Goal: Task Accomplishment & Management: Manage account settings

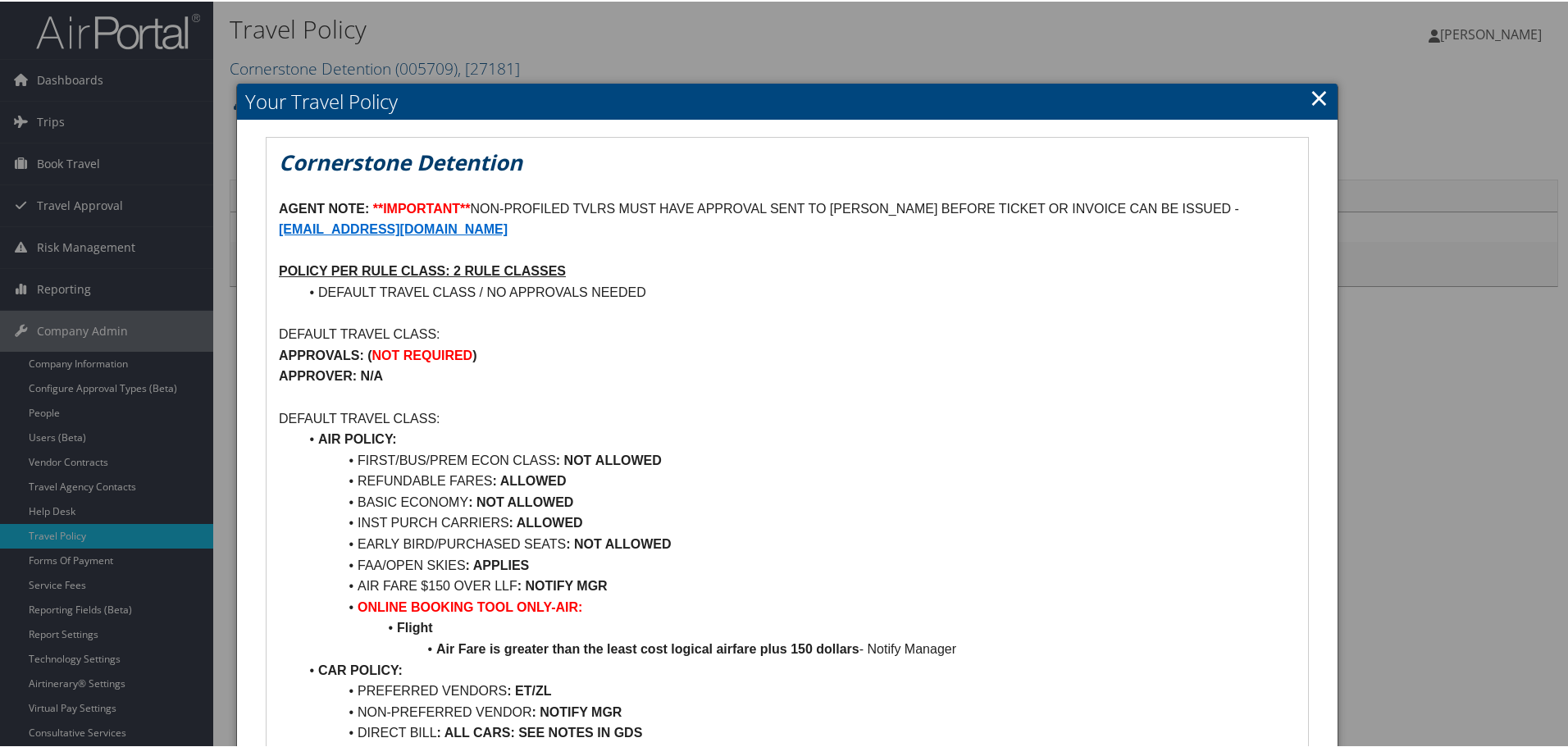
drag, startPoint x: 1317, startPoint y: 92, endPoint x: 1031, endPoint y: 133, distance: 288.9
click at [1317, 92] on link "×" at bounding box center [1319, 96] width 19 height 33
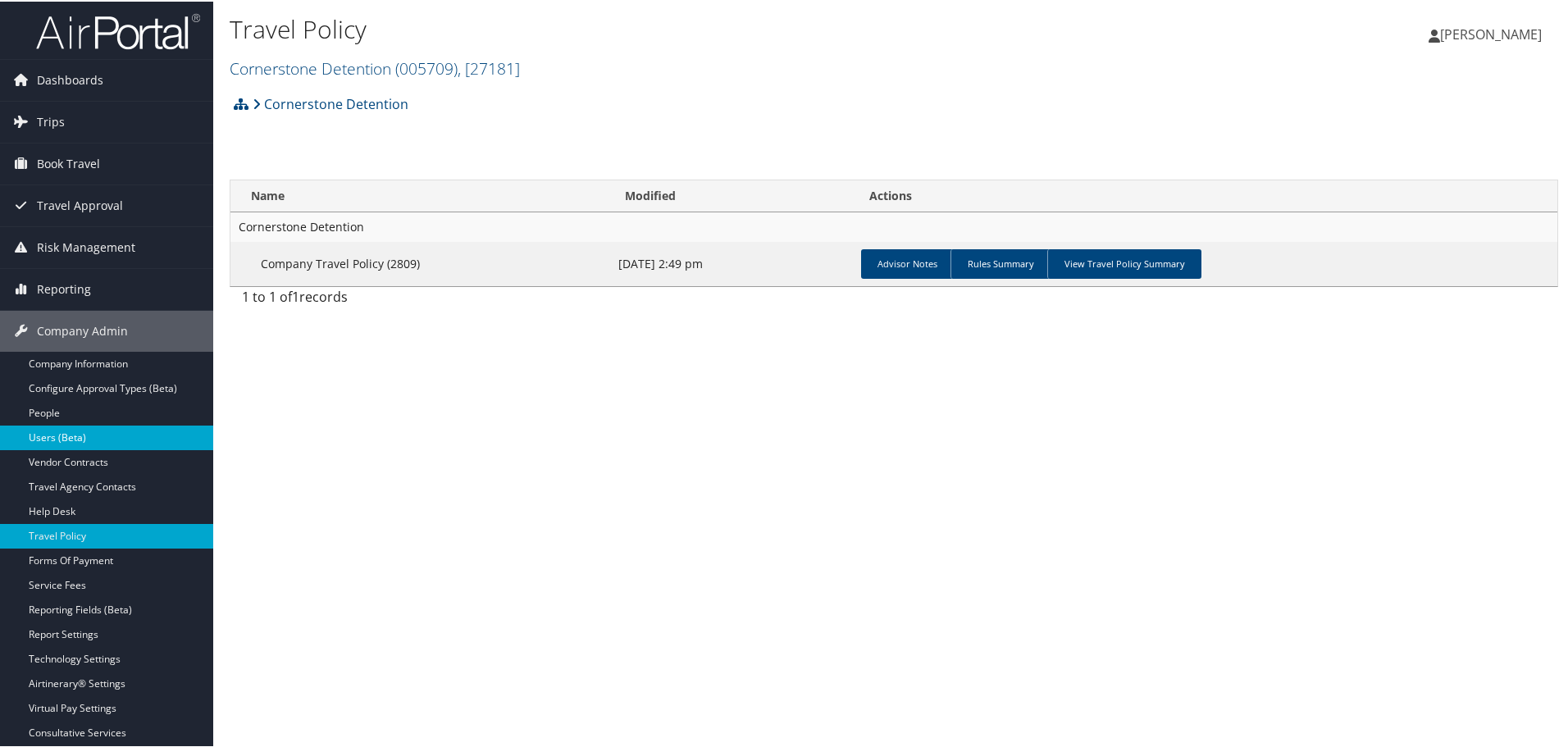
click at [80, 443] on link "Users (Beta)" at bounding box center [106, 436] width 213 height 25
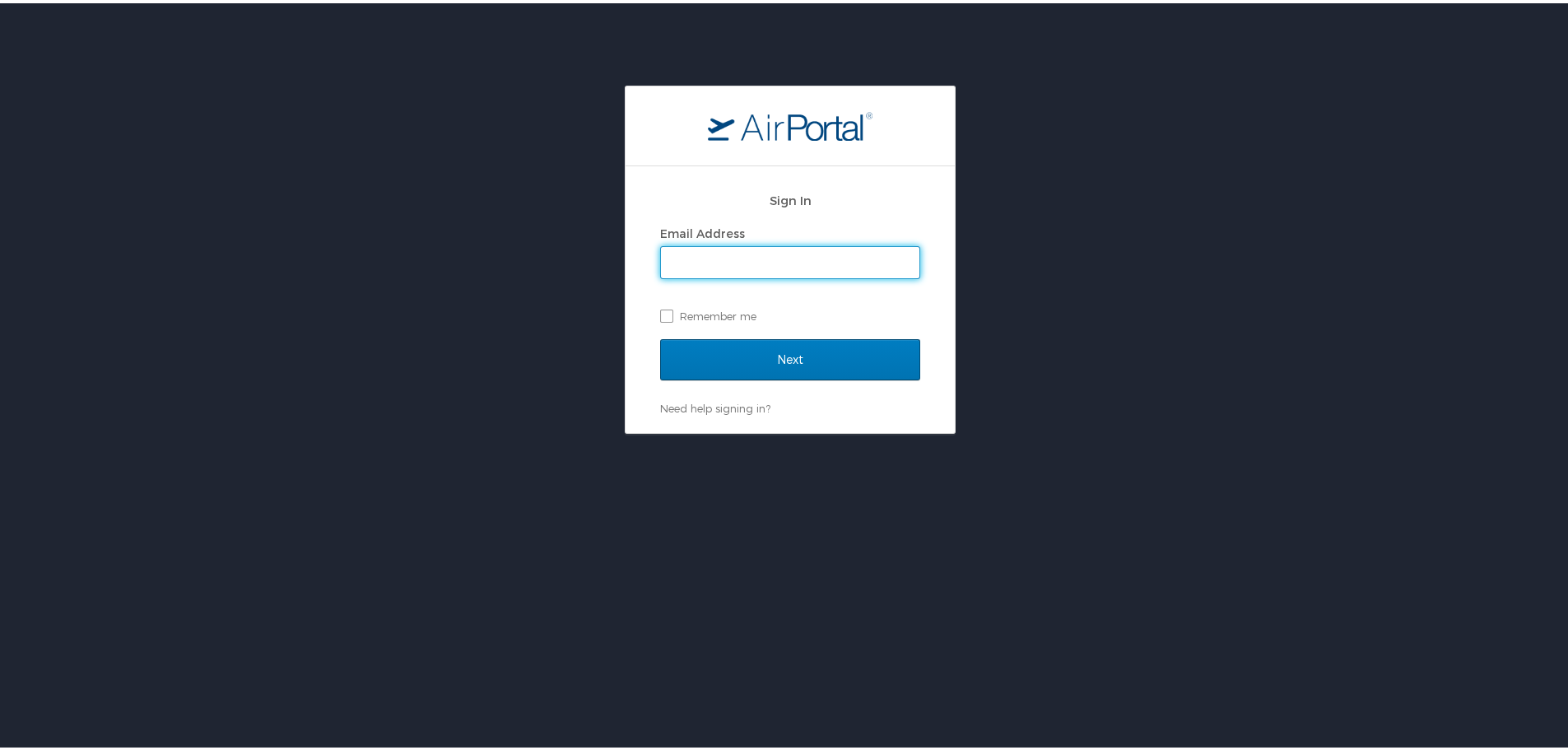
click at [793, 248] on input "Email Address" at bounding box center [790, 259] width 259 height 31
type input "maggie.donnelly@cbtravel.com"
click at [696, 382] on div "Next" at bounding box center [790, 366] width 260 height 61
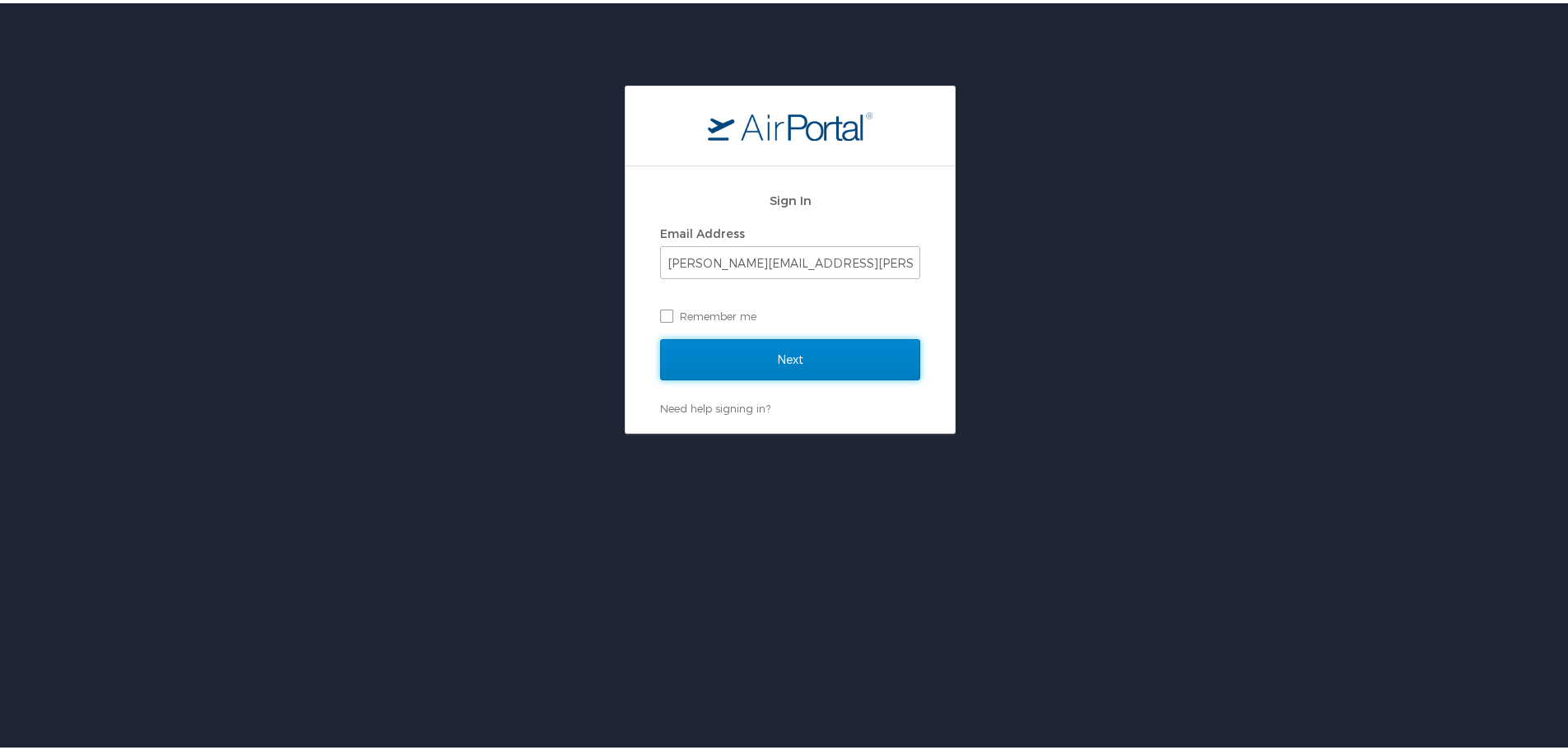
drag, startPoint x: 697, startPoint y: 361, endPoint x: 669, endPoint y: 364, distance: 28.2
click at [697, 366] on input "Next" at bounding box center [790, 356] width 260 height 41
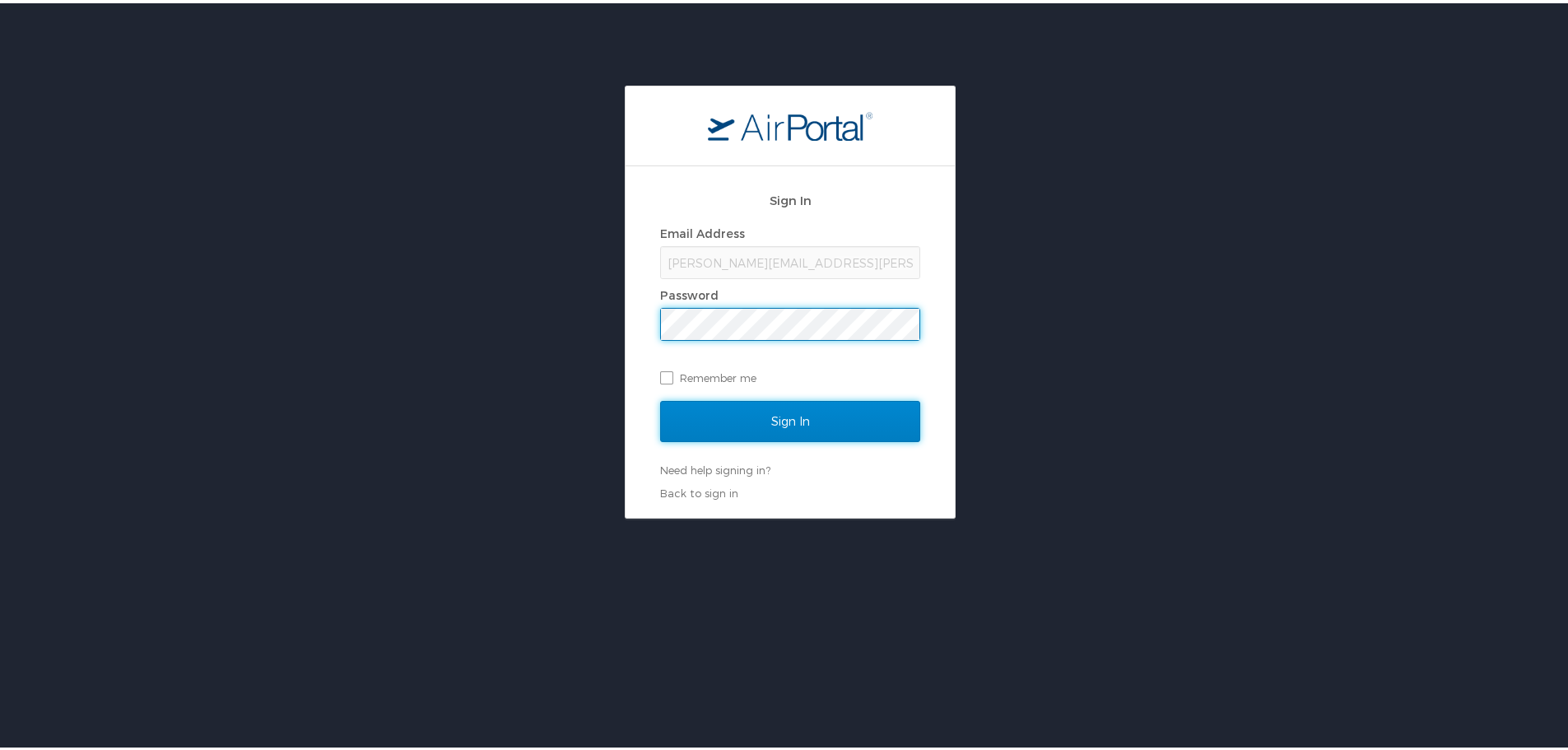
click at [745, 422] on input "Sign In" at bounding box center [790, 418] width 260 height 41
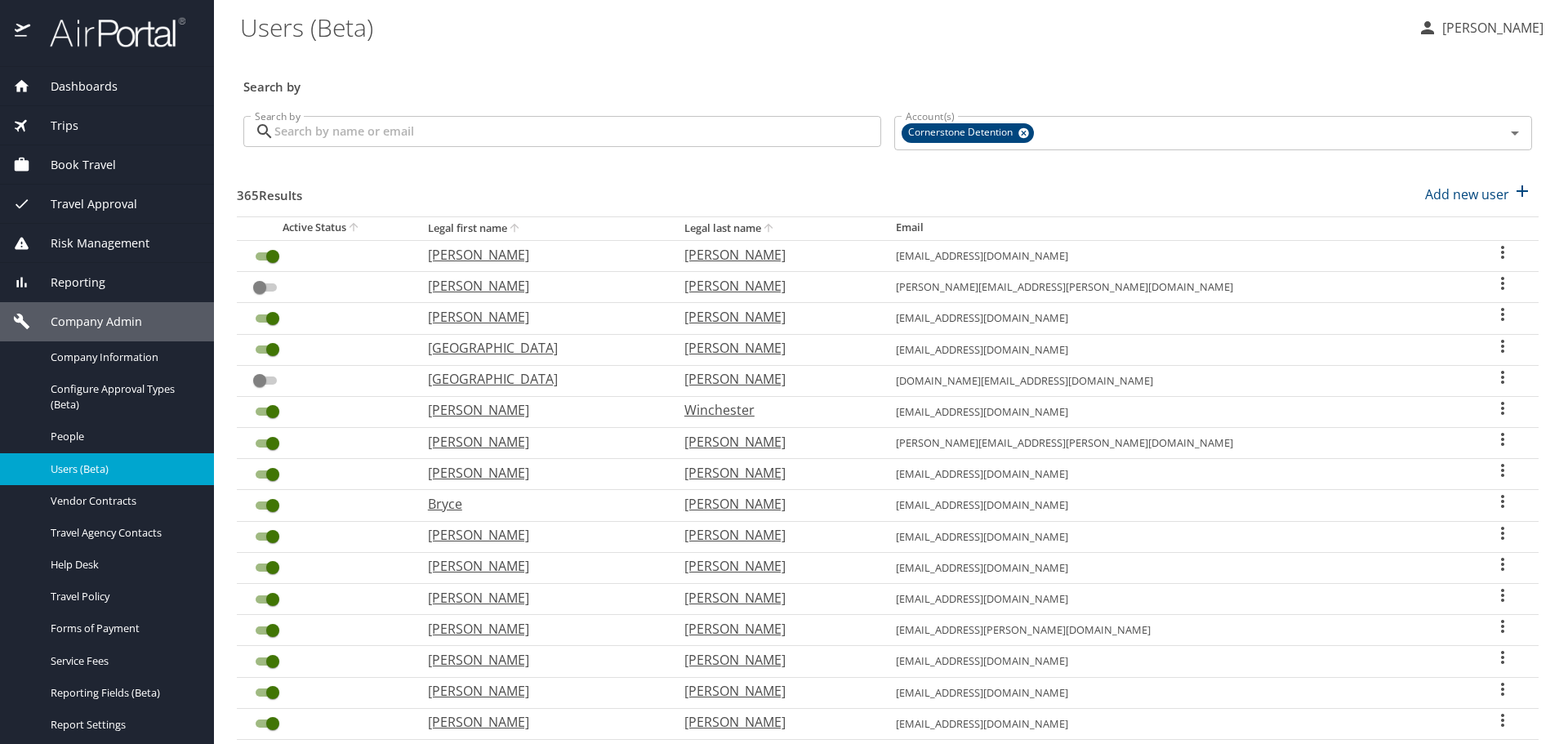
click at [532, 136] on input "Search by" at bounding box center [578, 131] width 607 height 31
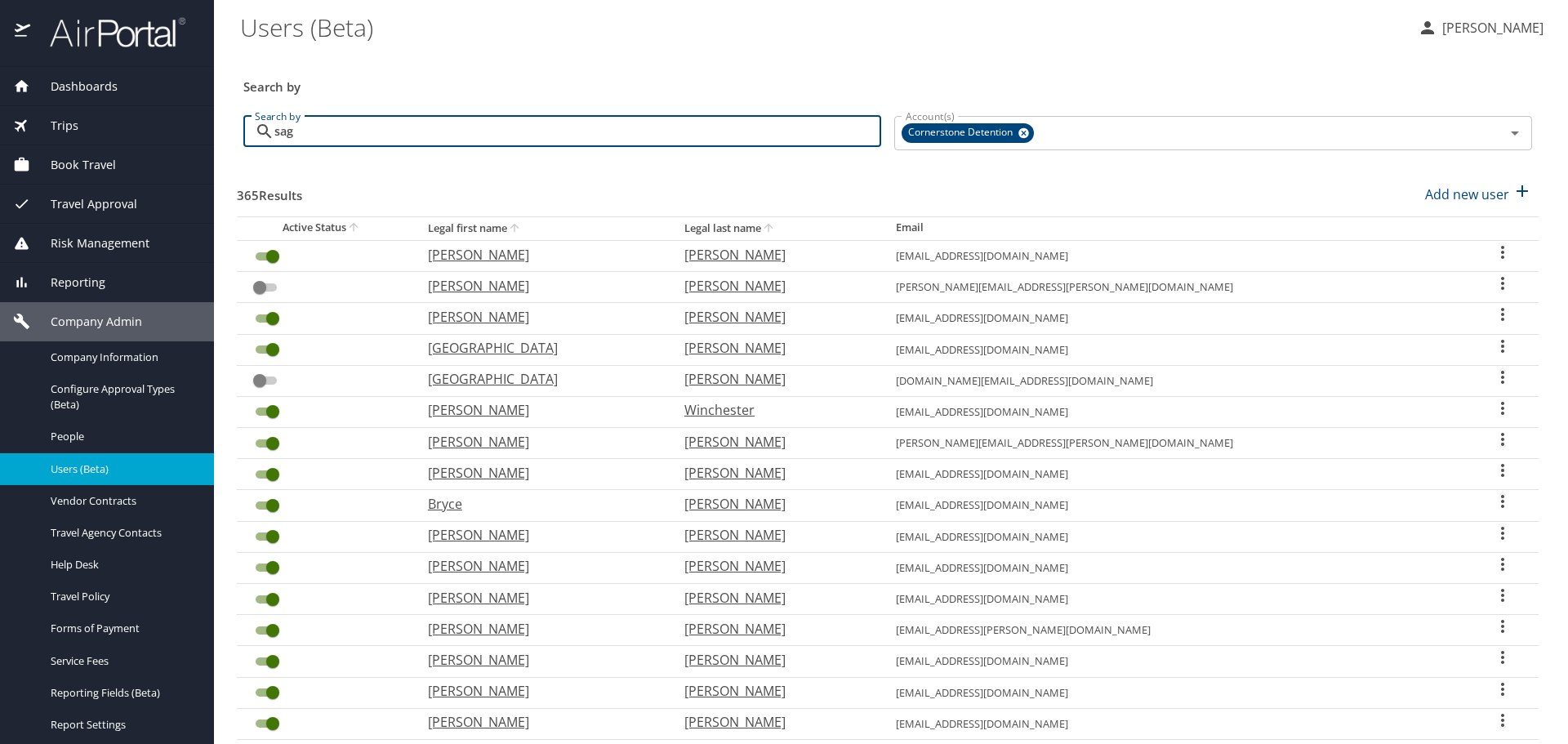
type input "sage"
checkbox input "true"
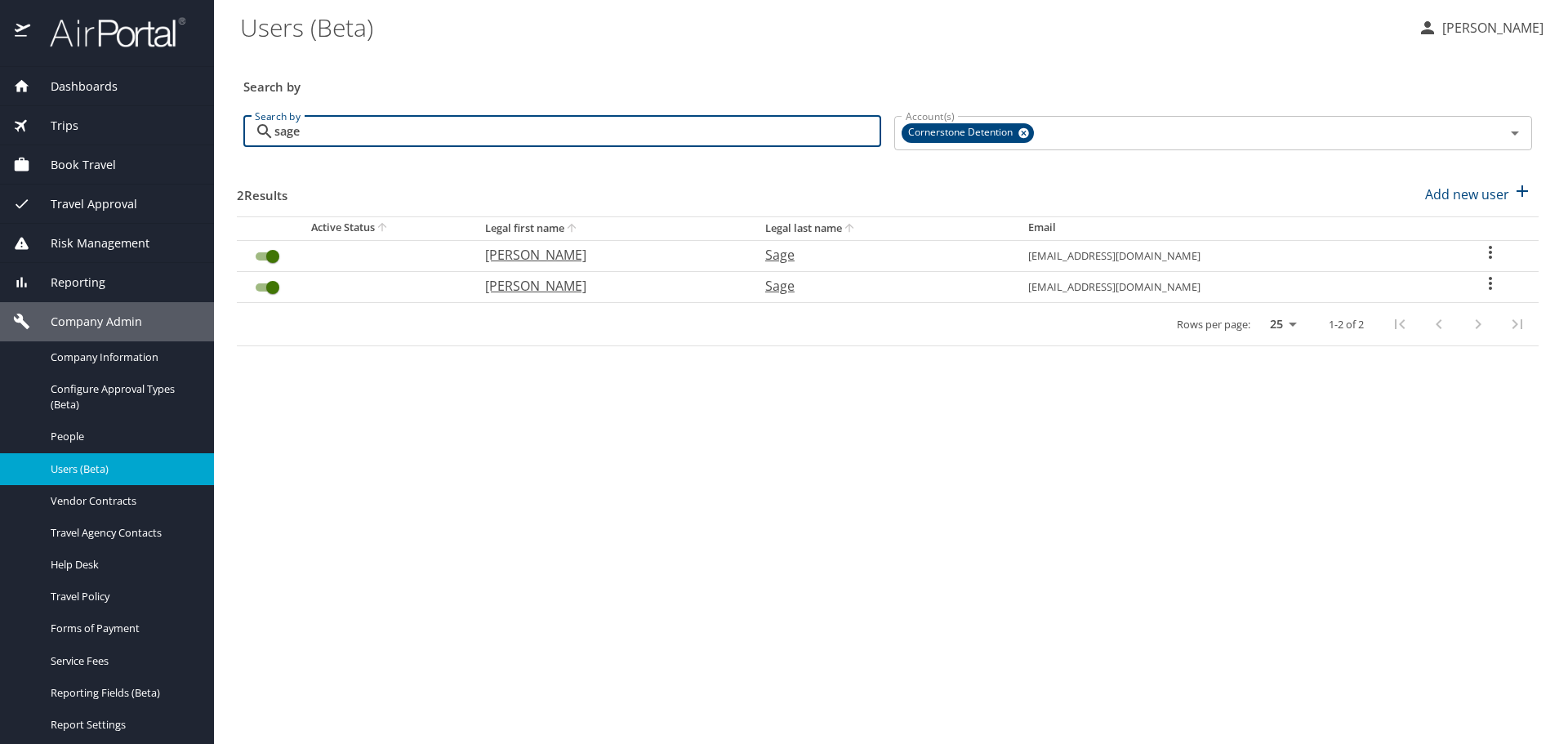
type input "sage"
click at [1493, 252] on icon "User Search Table" at bounding box center [1491, 253] width 20 height 20
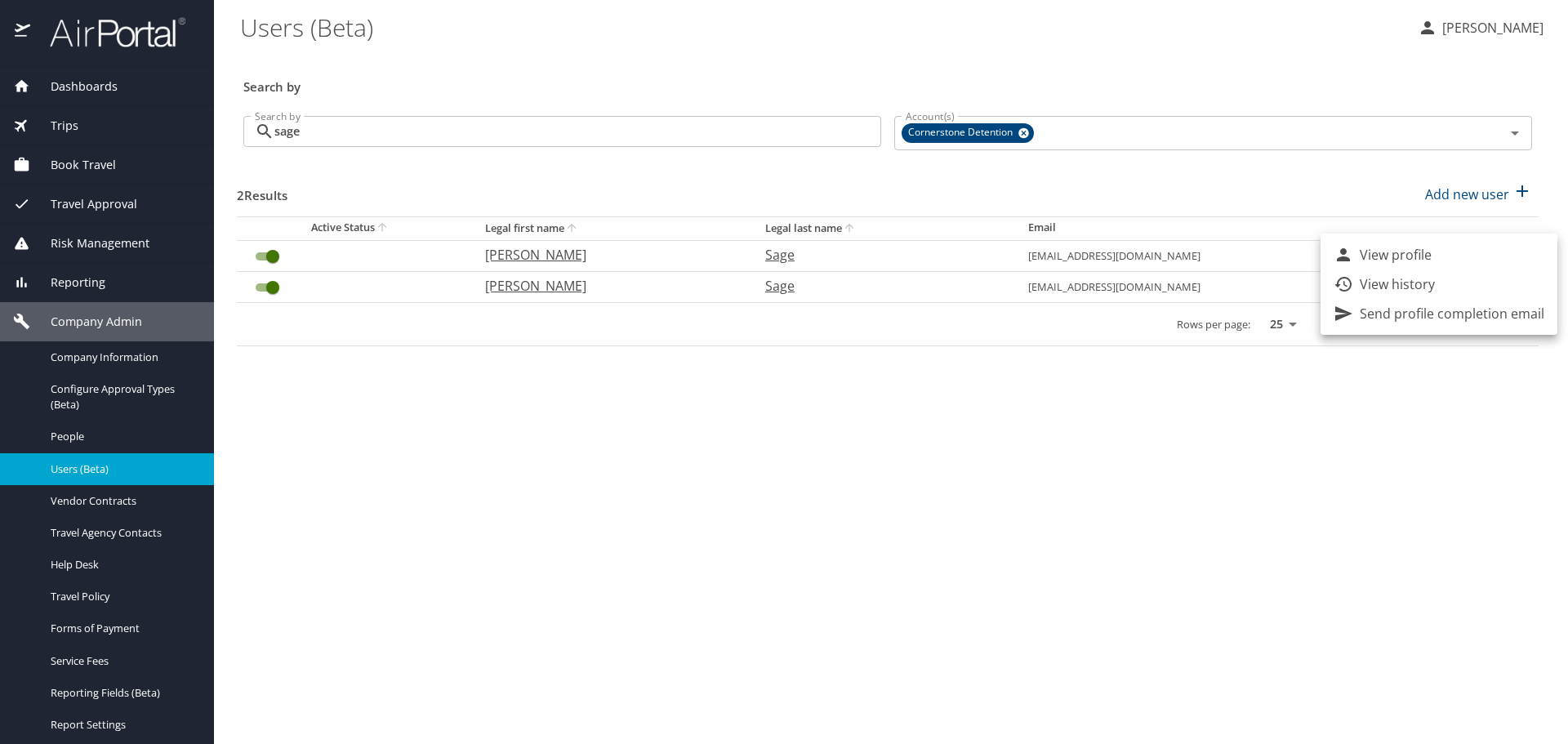
click at [1452, 261] on li "View profile" at bounding box center [1439, 255] width 236 height 29
select select "US"
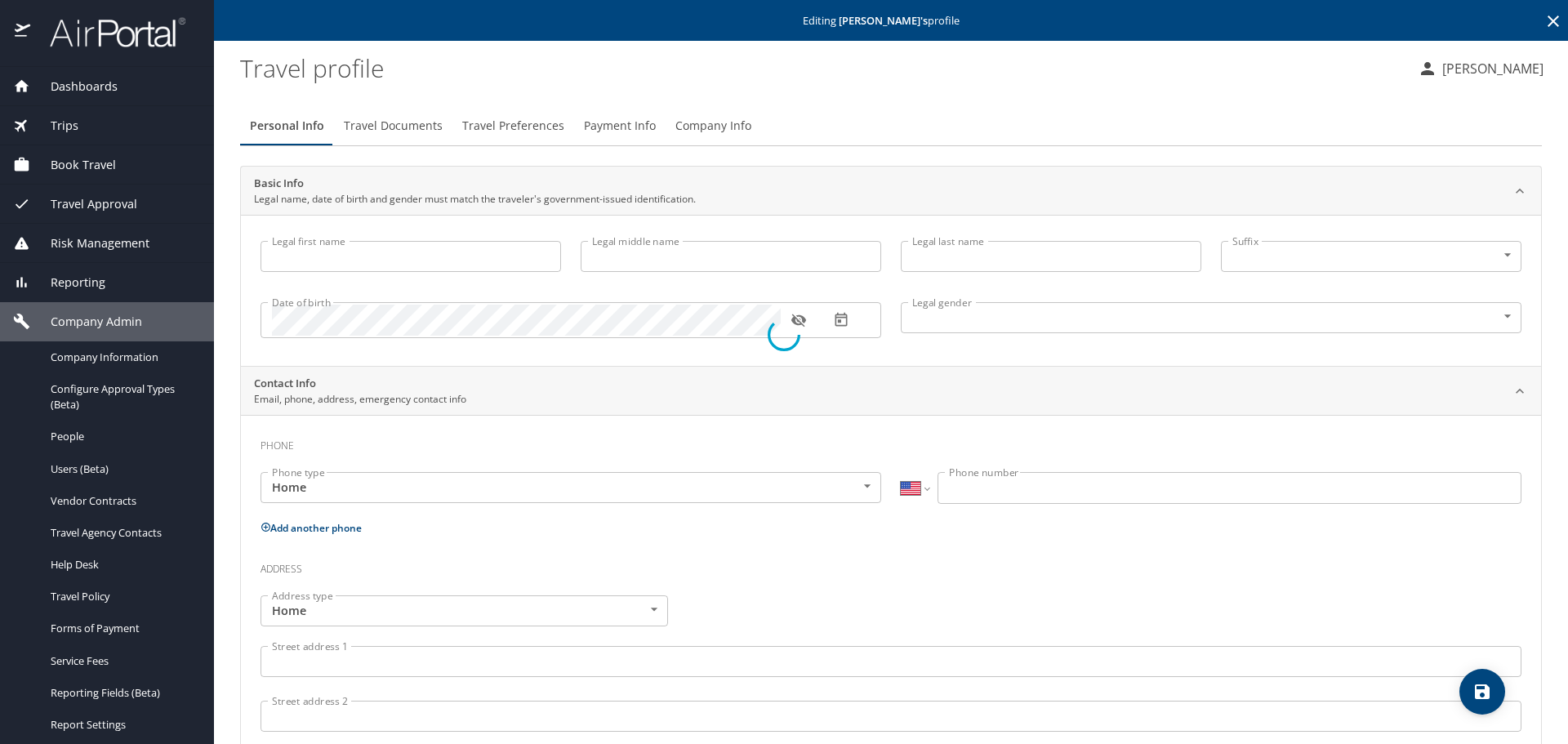
type input "Matthew"
type input "Edward"
type input "Sage"
type input "Male"
select select "IR"
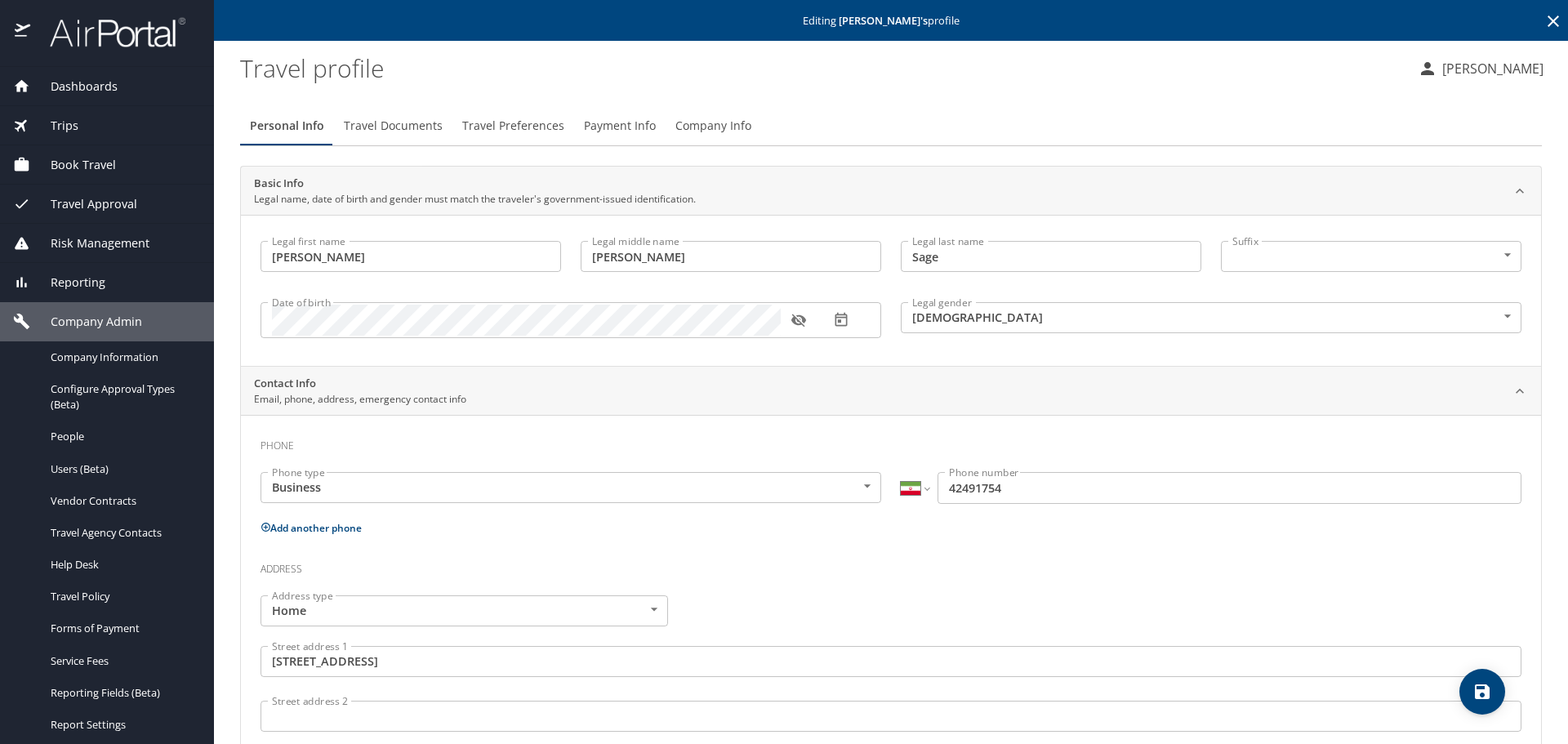
click at [468, 126] on span "Travel Preferences" at bounding box center [513, 126] width 102 height 20
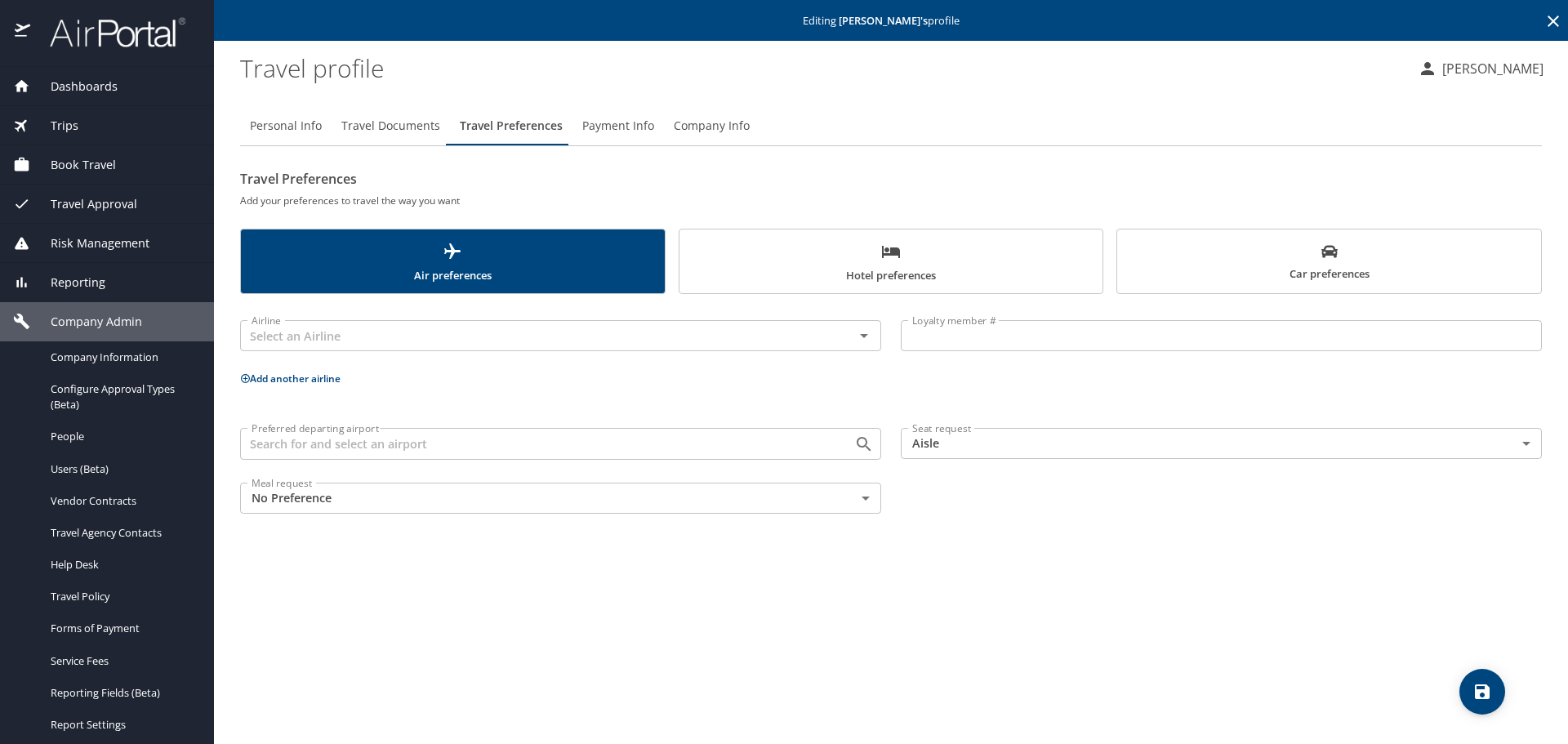
click at [862, 269] on span "Hotel preferences" at bounding box center [891, 264] width 404 height 44
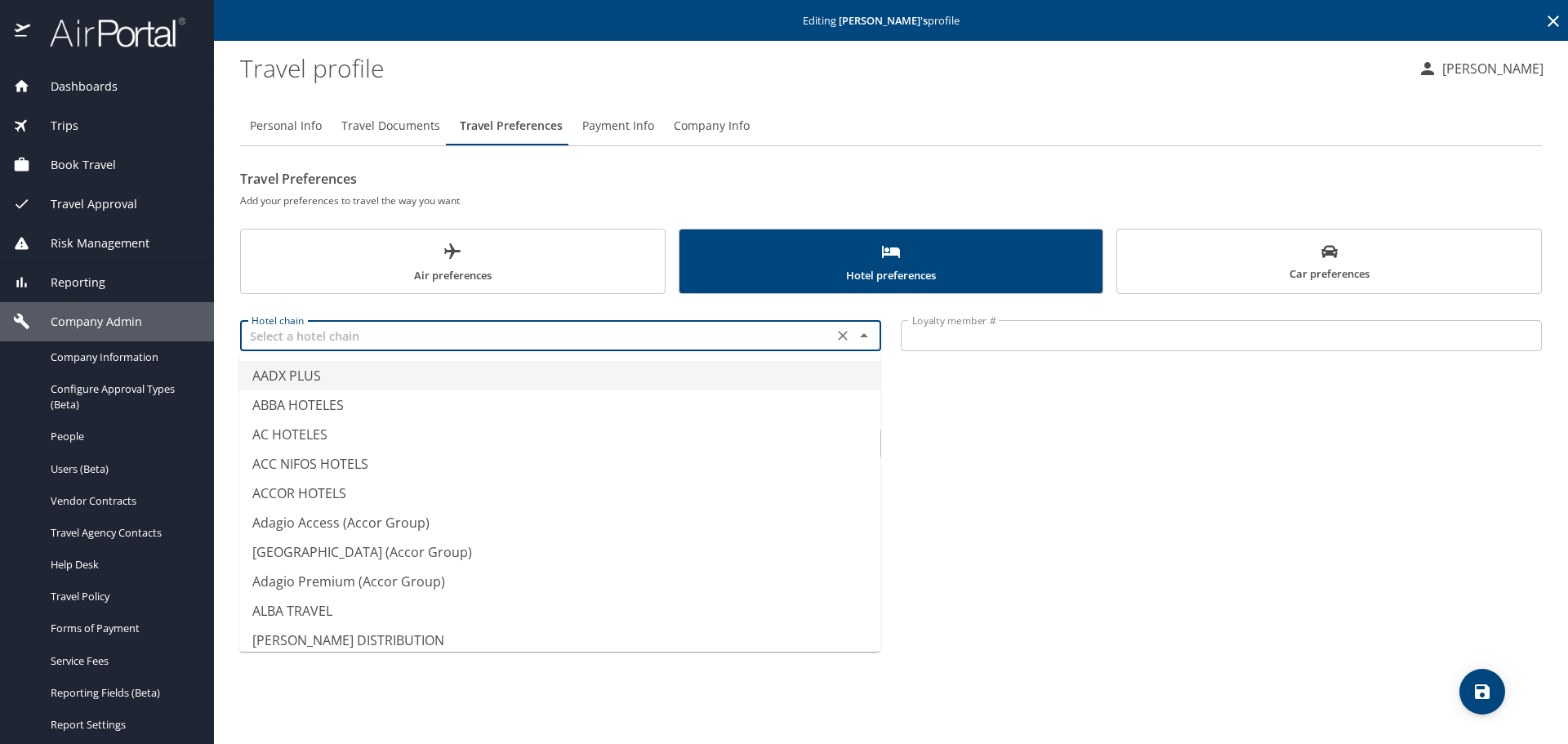
click at [803, 340] on input "text" at bounding box center [536, 335] width 583 height 21
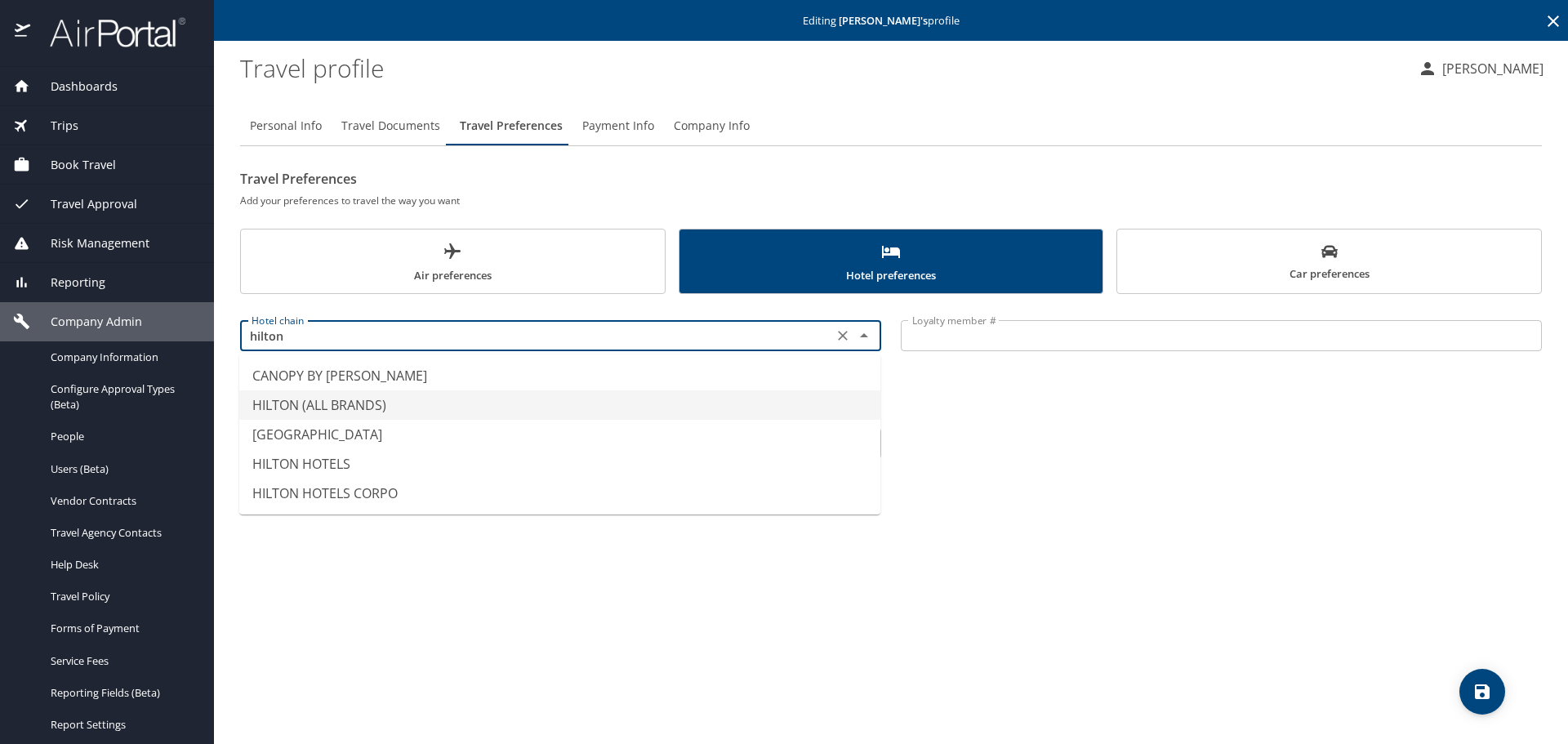
click at [384, 407] on li "HILTON (ALL BRANDS)" at bounding box center [559, 405] width 641 height 29
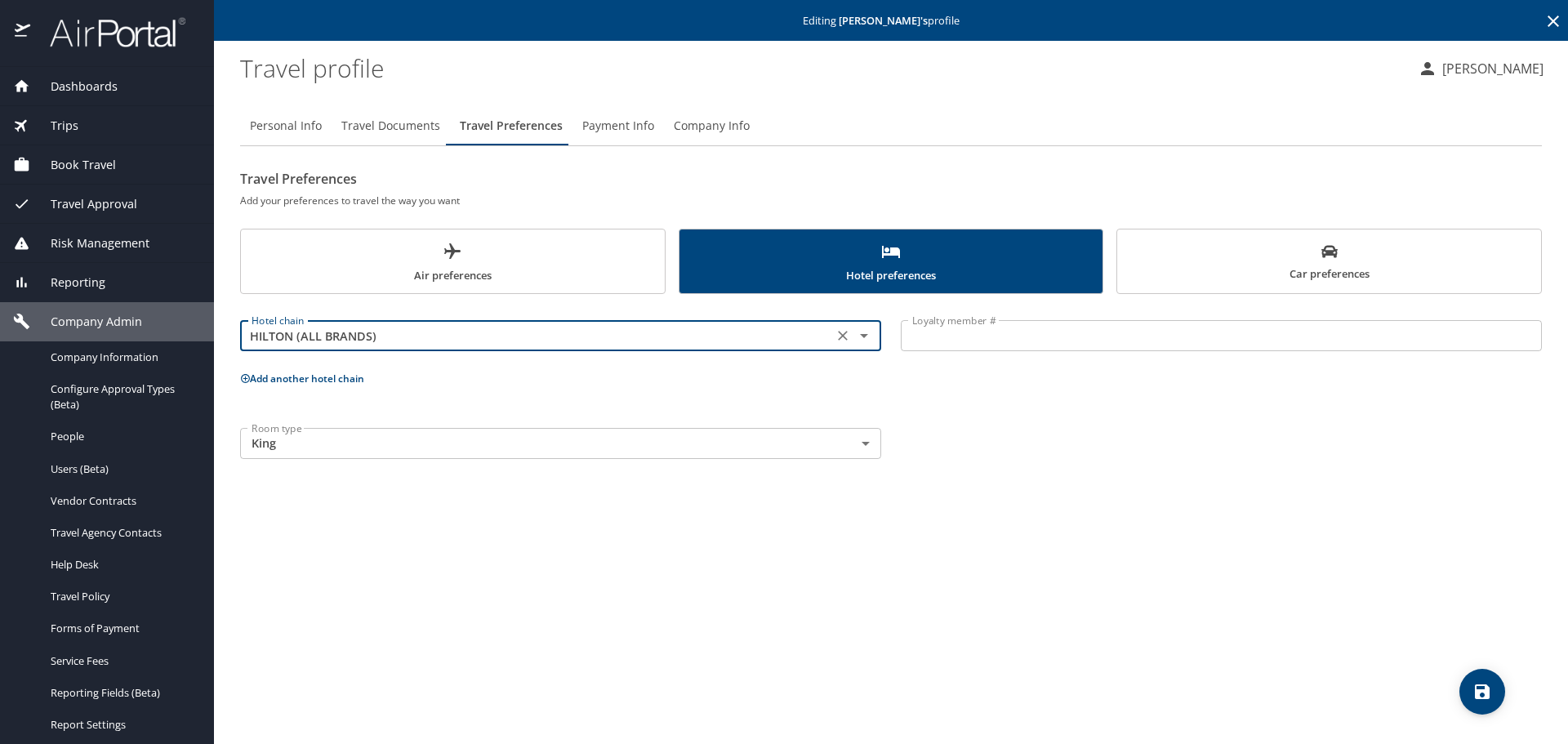
type input "HILTON (ALL BRANDS)"
click at [976, 345] on input "Loyalty member #" at bounding box center [1221, 336] width 641 height 31
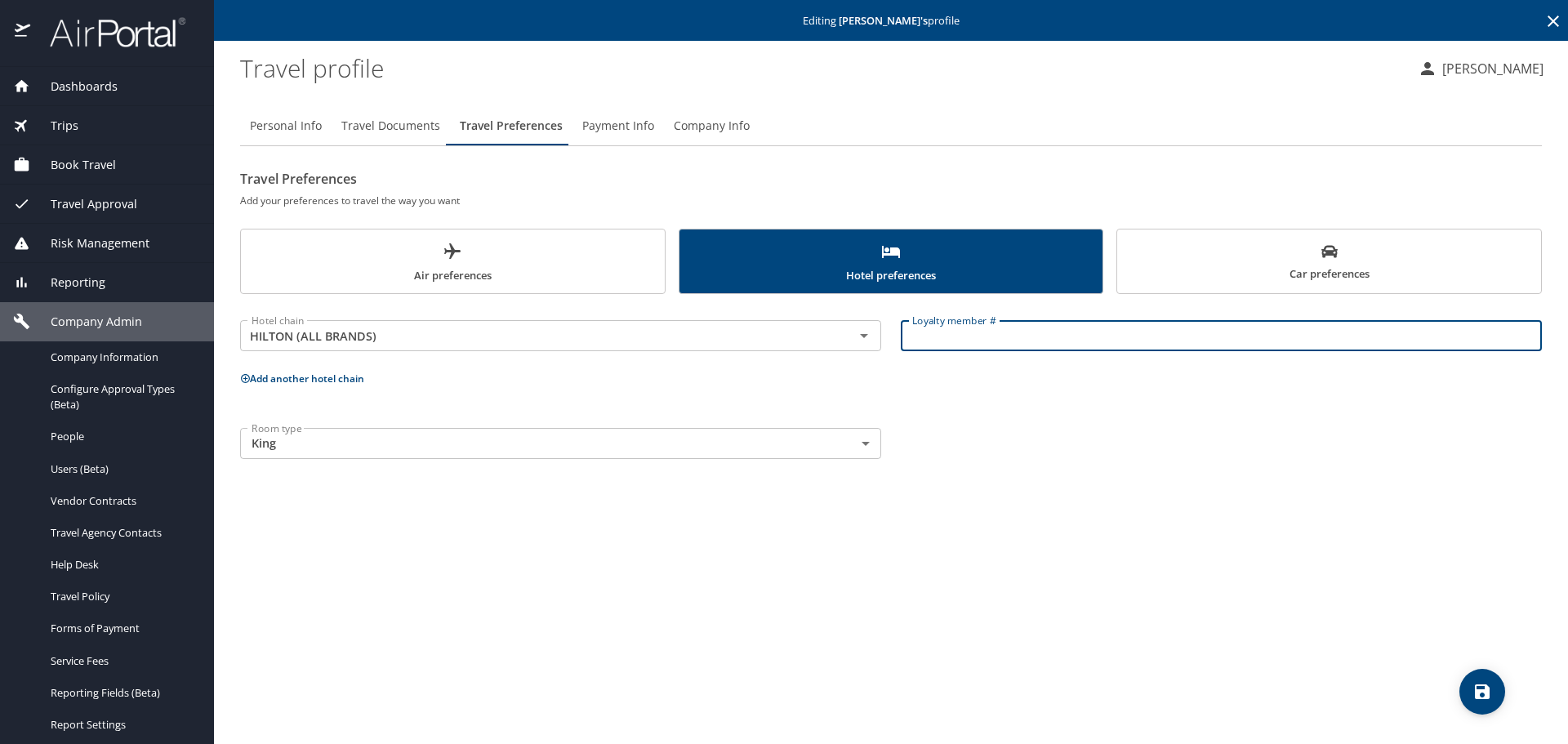
paste input "1808746356"
type input "1808746356"
click at [1484, 687] on icon "save" at bounding box center [1483, 692] width 20 height 20
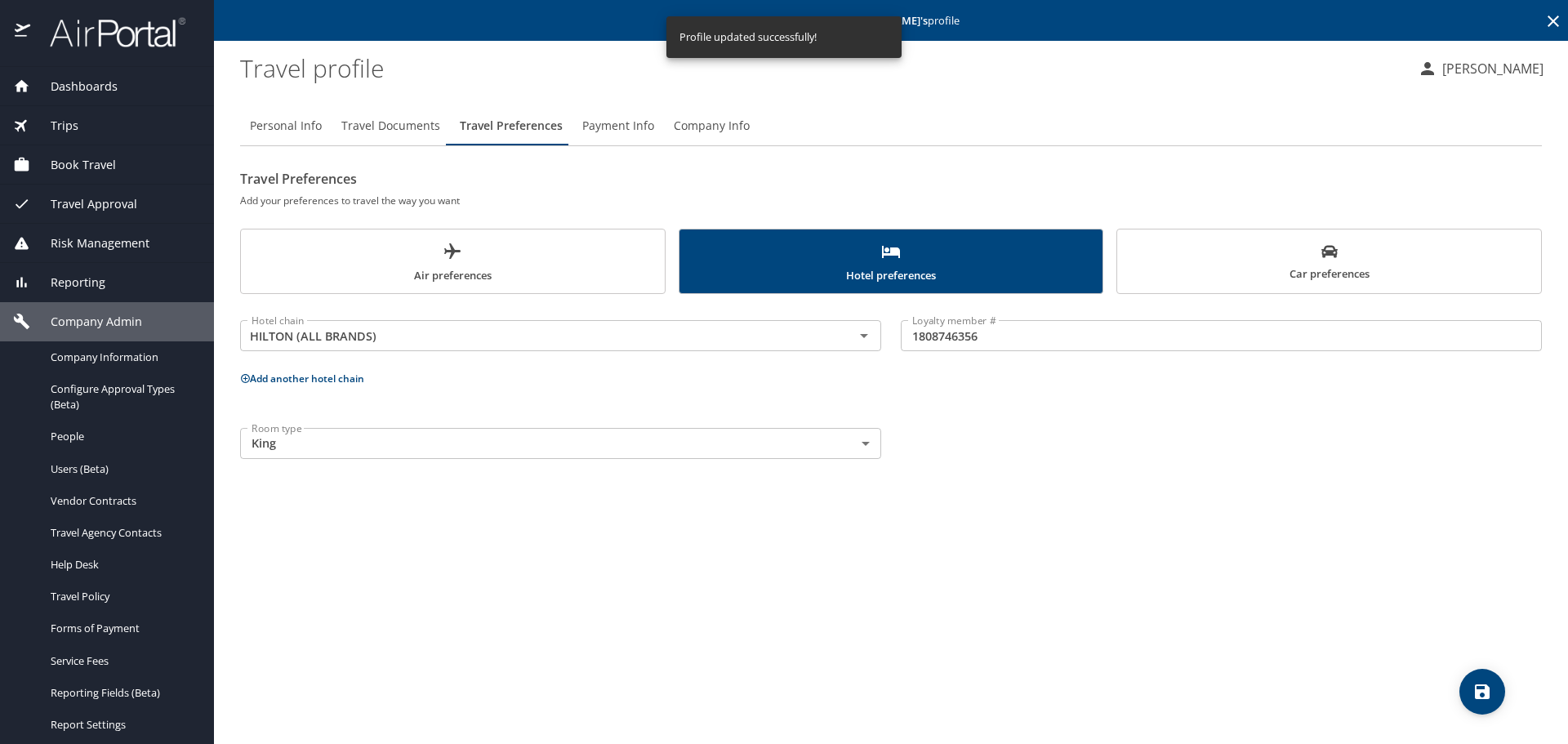
drag, startPoint x: 86, startPoint y: 13, endPoint x: 89, endPoint y: 29, distance: 16.3
click at [89, 17] on div at bounding box center [106, 34] width 214 height 67
click at [90, 31] on img at bounding box center [108, 32] width 154 height 32
